Goal: Information Seeking & Learning: Learn about a topic

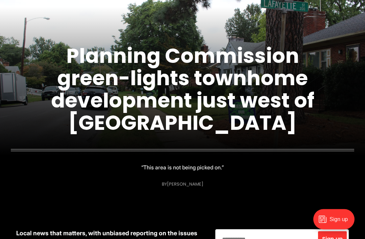
scroll to position [89, 0]
click at [93, 118] on link "Planning Commission green-lights townhome development just west of [GEOGRAPHIC_…" at bounding box center [182, 89] width 263 height 95
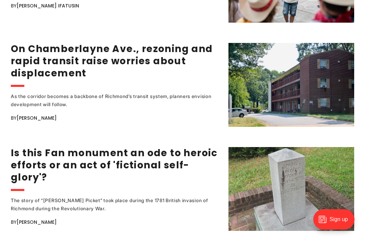
scroll to position [1168, 0]
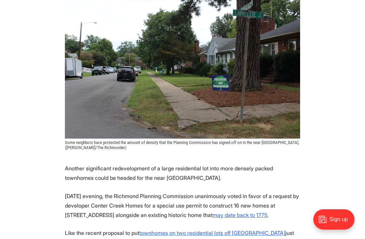
scroll to position [190, 0]
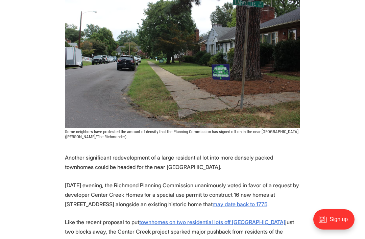
click at [267, 201] on u "may date back to 1775" at bounding box center [239, 204] width 55 height 7
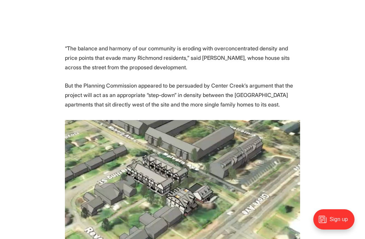
scroll to position [589, 0]
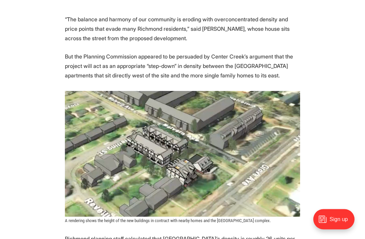
scroll to position [620, 0]
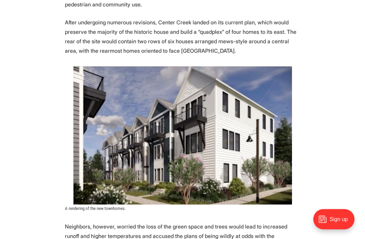
scroll to position [1296, 0]
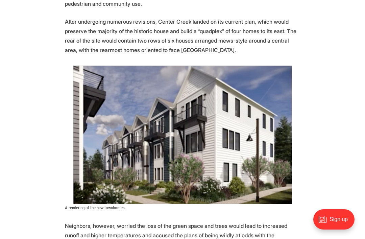
click at [331, 38] on section "Another significant redevelopment of a large residential lot into more densely …" at bounding box center [182, 130] width 365 height 2167
click at [32, 57] on section "Another significant redevelopment of a large residential lot into more densely …" at bounding box center [182, 130] width 365 height 2167
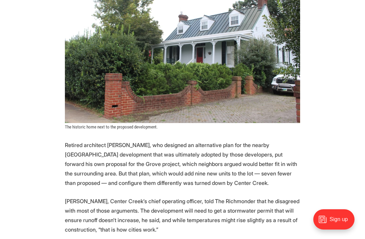
scroll to position [0, 0]
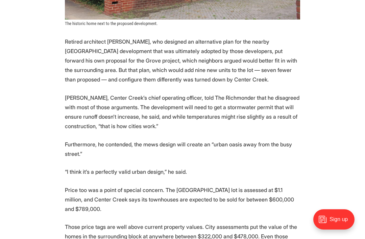
scroll to position [1798, 0]
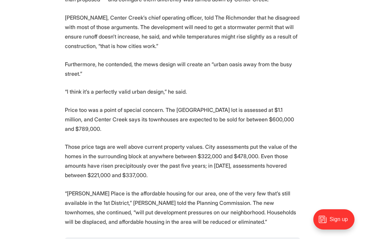
scroll to position [1862, 0]
